Goal: Find specific page/section: Find specific page/section

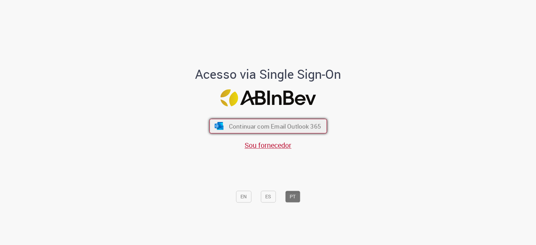
click at [283, 121] on button "Continuar com Email Outlook 365" at bounding box center [268, 126] width 118 height 15
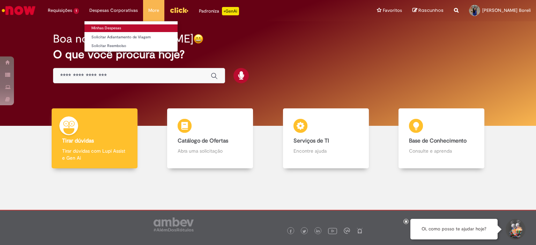
click at [99, 27] on link "Minhas Despesas" at bounding box center [130, 28] width 93 height 8
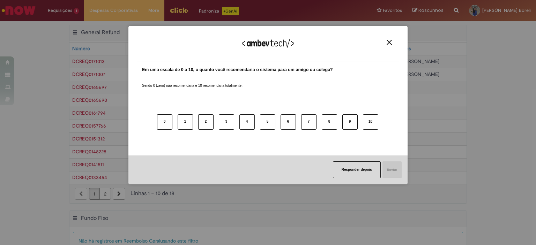
click at [392, 44] on img "Close" at bounding box center [389, 42] width 5 height 5
